Goal: Check status: Check status

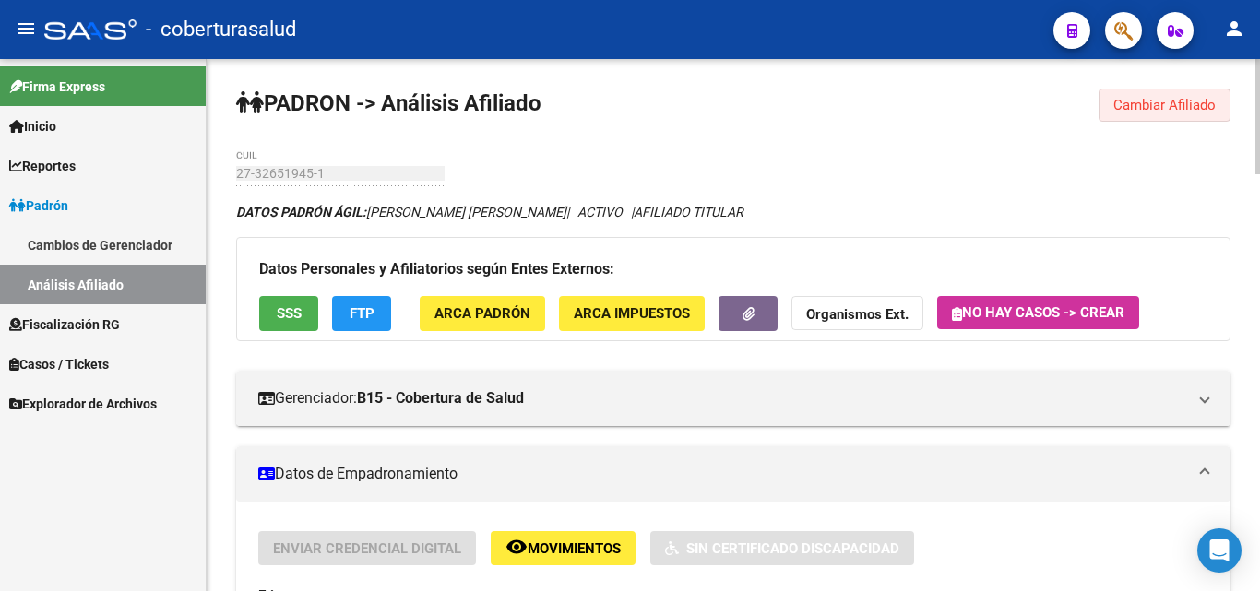
click at [1181, 98] on span "Cambiar Afiliado" at bounding box center [1164, 105] width 102 height 17
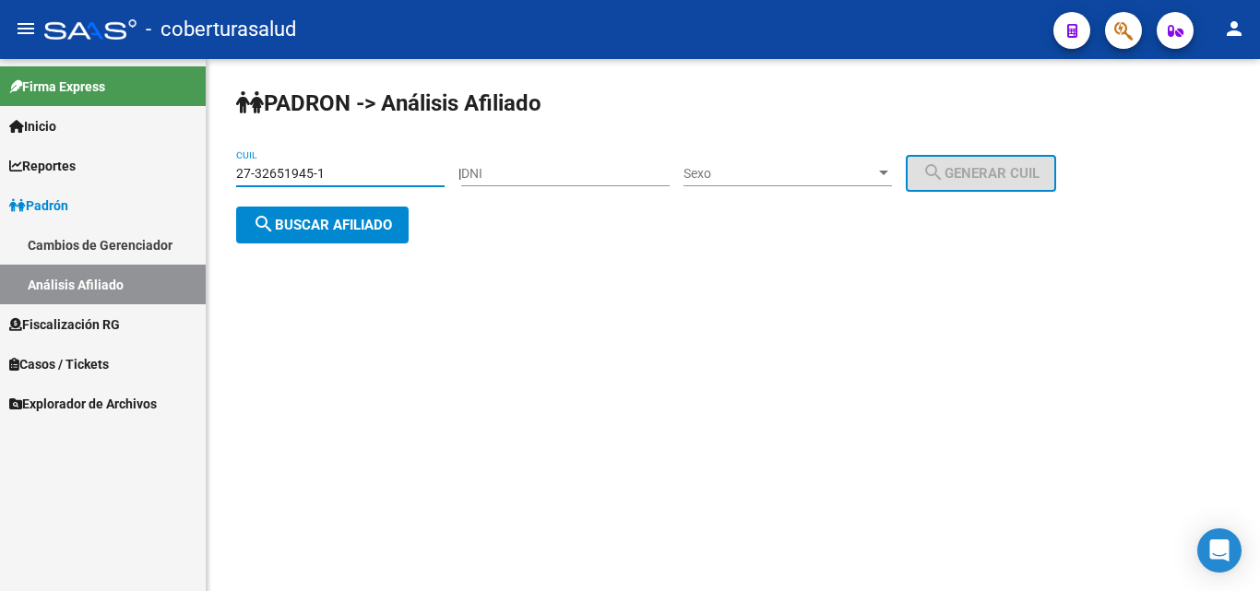
click at [339, 172] on input "27-32651945-1" at bounding box center [340, 174] width 208 height 16
click at [338, 172] on input "27-32651945-1" at bounding box center [340, 174] width 208 height 16
paste input "0-37517190-3"
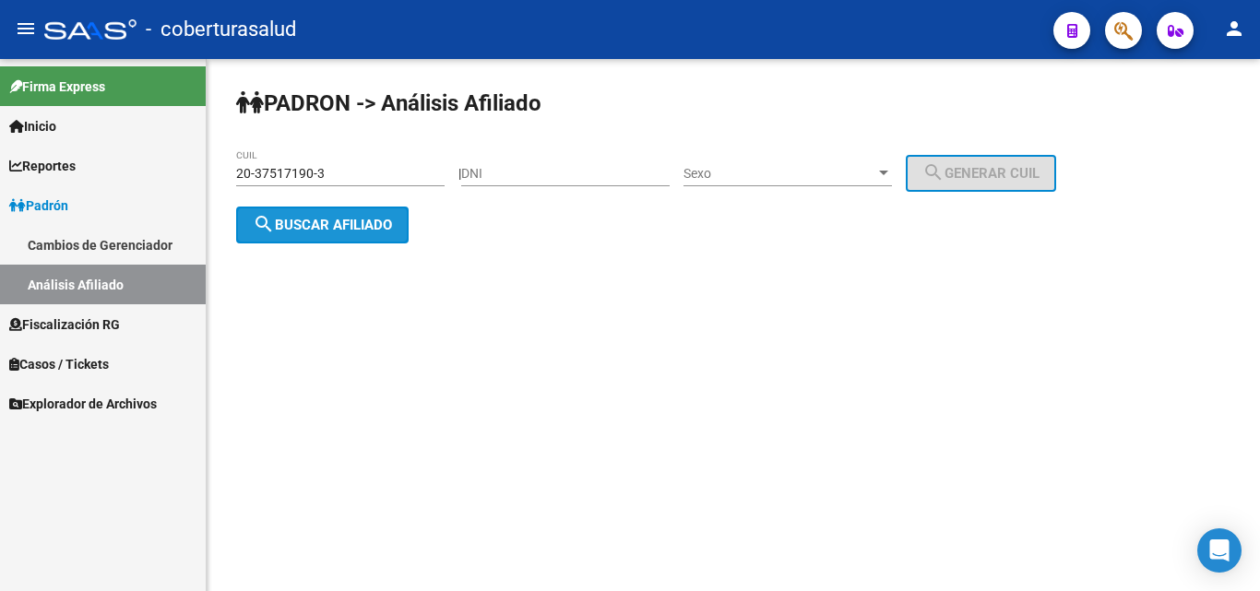
click at [358, 225] on span "search Buscar afiliado" at bounding box center [322, 225] width 139 height 17
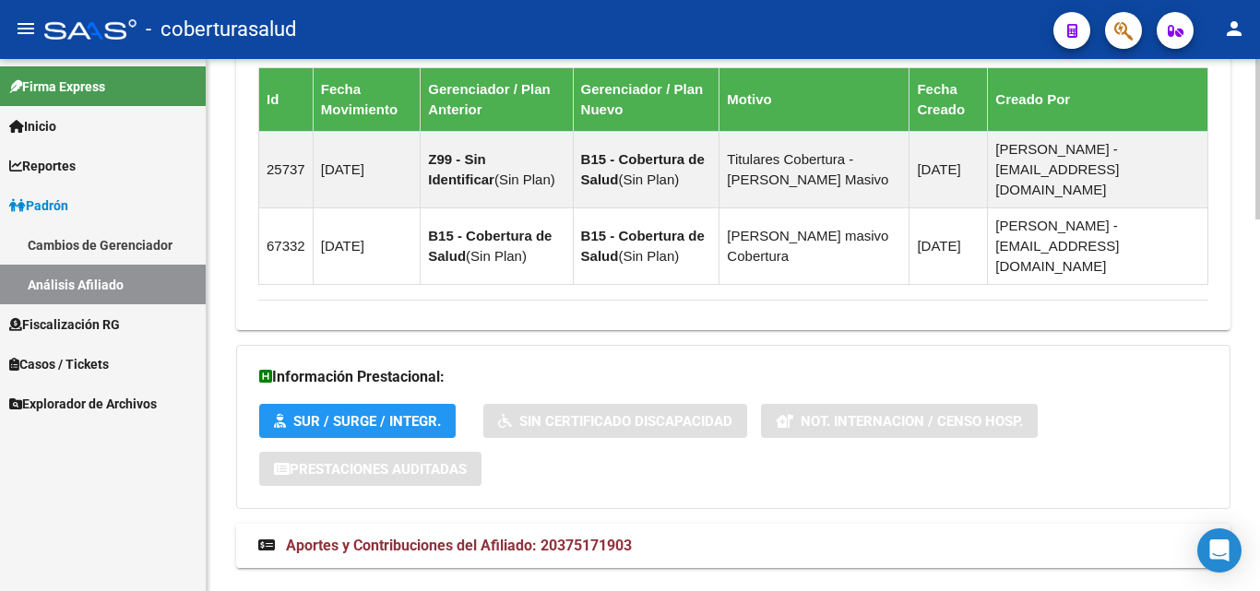
scroll to position [1233, 0]
click at [368, 536] on span "Aportes y Contribuciones del Afiliado: 20375171903" at bounding box center [459, 545] width 346 height 18
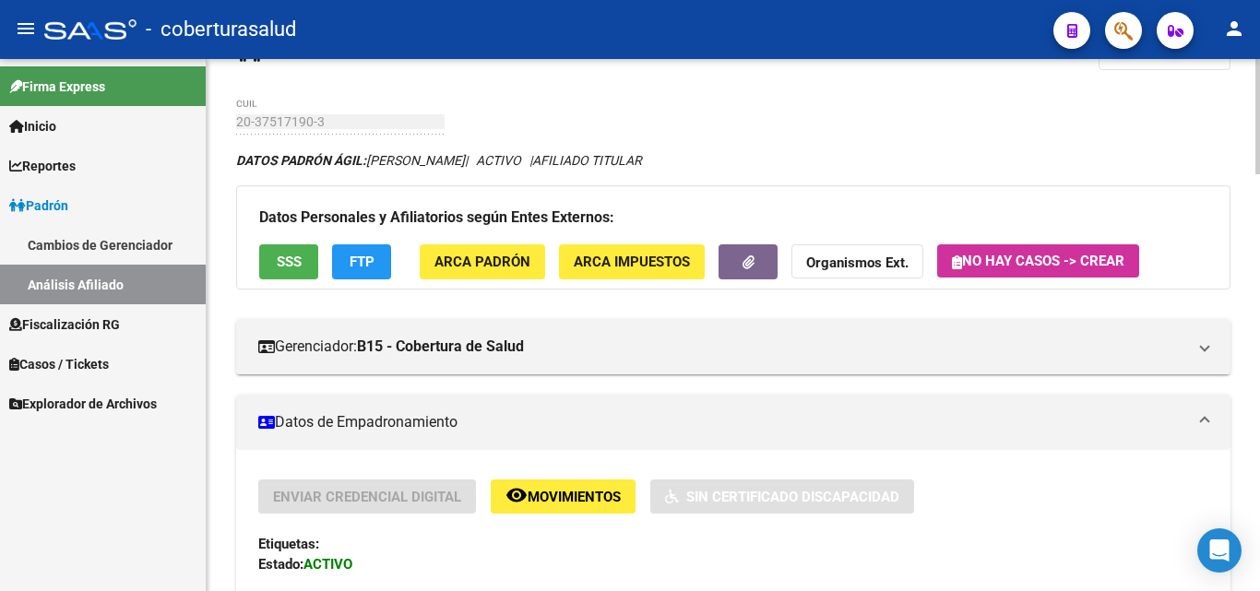
scroll to position [0, 0]
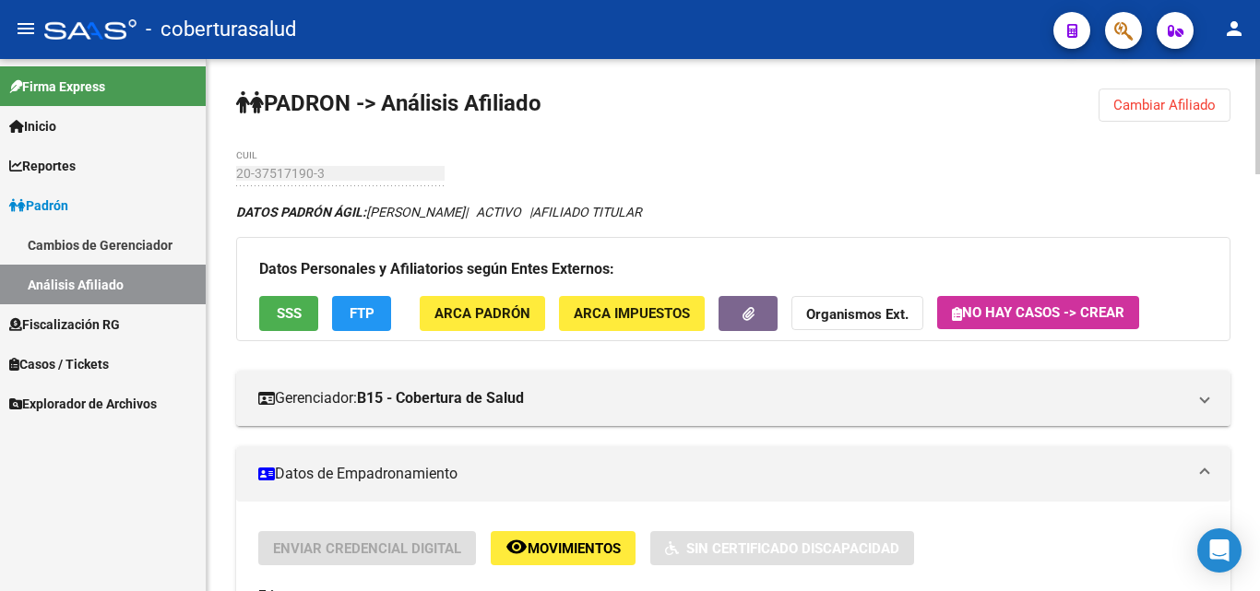
click at [1259, 106] on div at bounding box center [1258, 116] width 5 height 115
drag, startPoint x: 1164, startPoint y: 106, endPoint x: 1156, endPoint y: 116, distance: 13.1
click at [1163, 106] on span "Cambiar Afiliado" at bounding box center [1164, 105] width 102 height 17
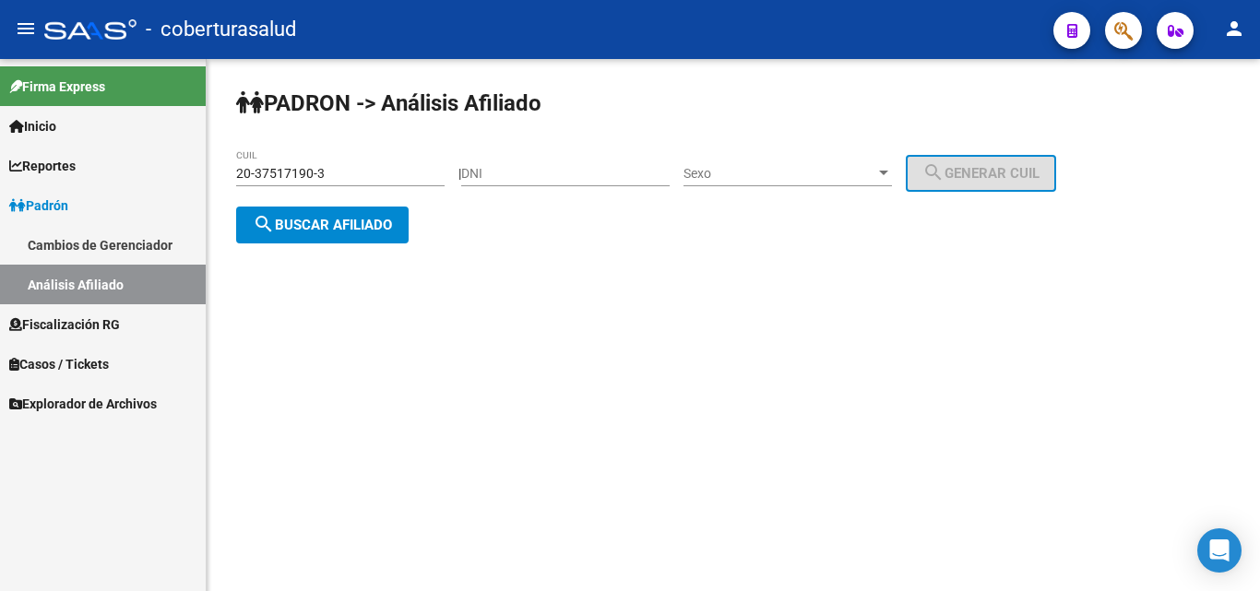
click at [335, 169] on input "20-37517190-3" at bounding box center [340, 174] width 208 height 16
click at [336, 168] on input "20-37517190-3" at bounding box center [340, 174] width 208 height 16
paste input "6633838-2"
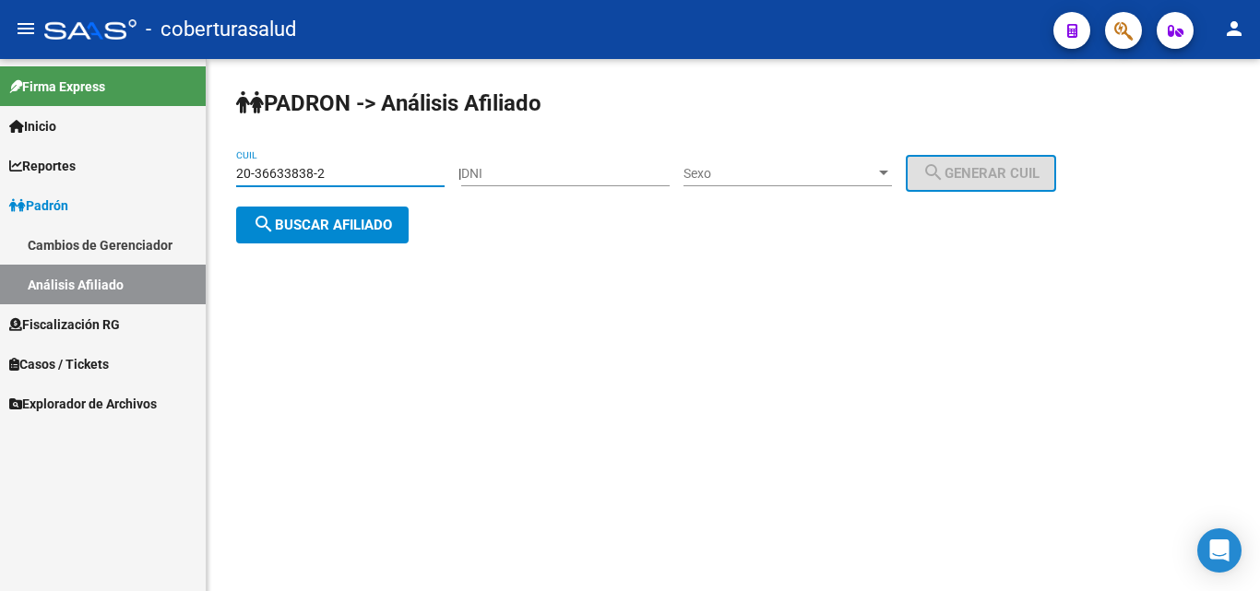
type input "20-36633838-2"
click at [343, 227] on span "search Buscar afiliado" at bounding box center [322, 225] width 139 height 17
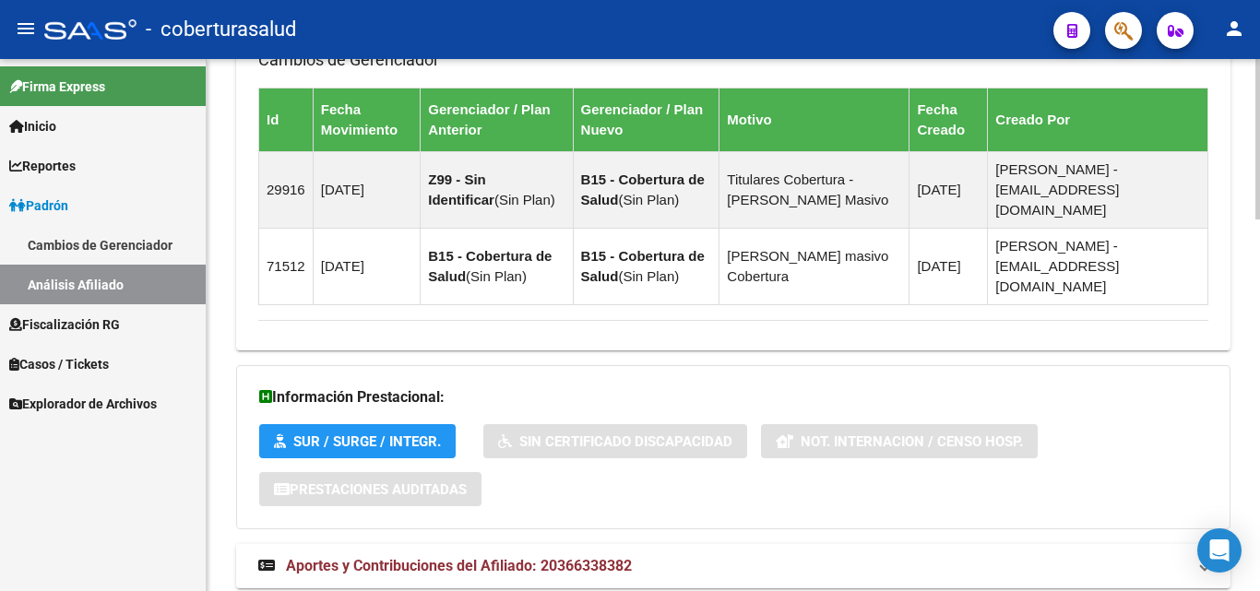
scroll to position [1233, 0]
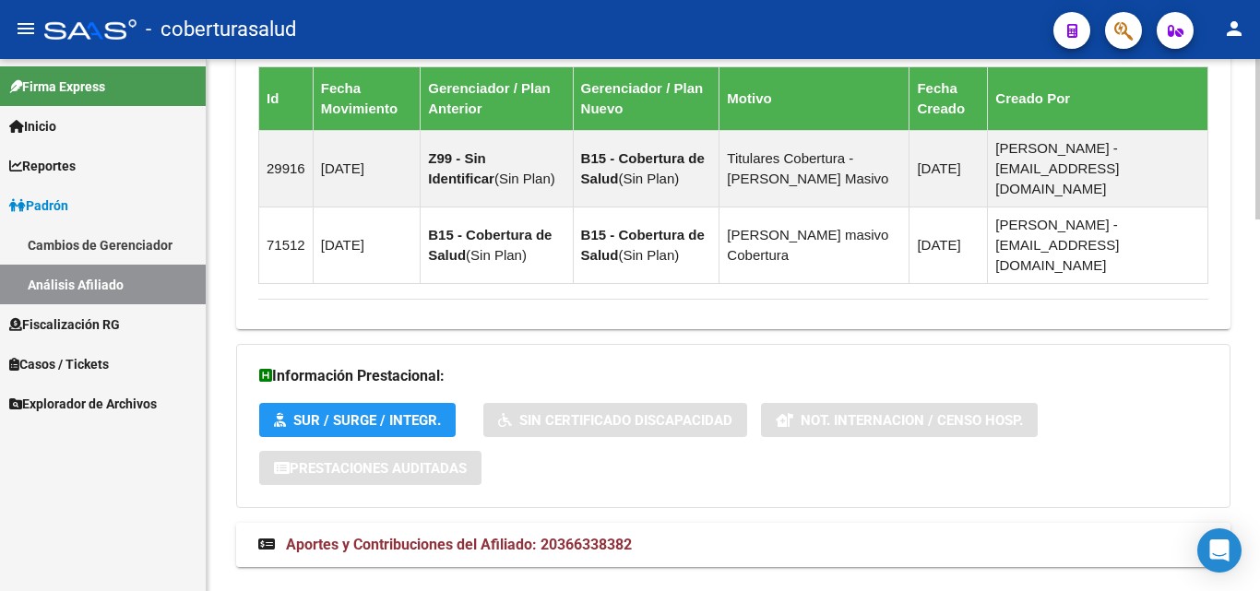
click at [410, 536] on span "Aportes y Contribuciones del Afiliado: 20366338382" at bounding box center [459, 545] width 346 height 18
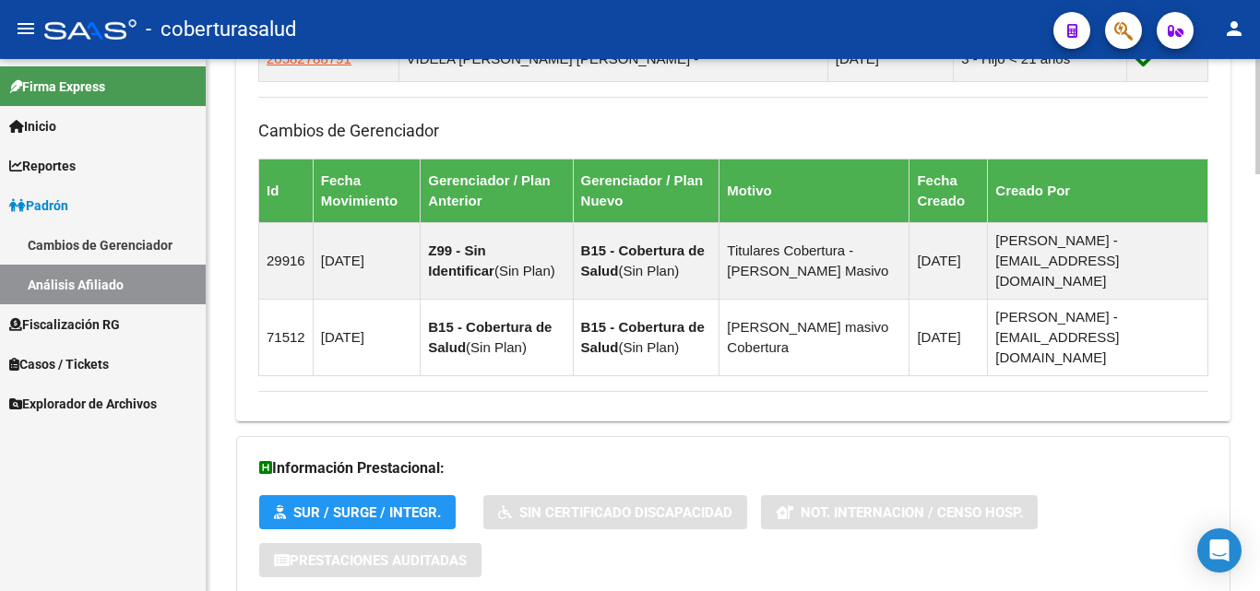
scroll to position [1049, 0]
